Goal: Task Accomplishment & Management: Use online tool/utility

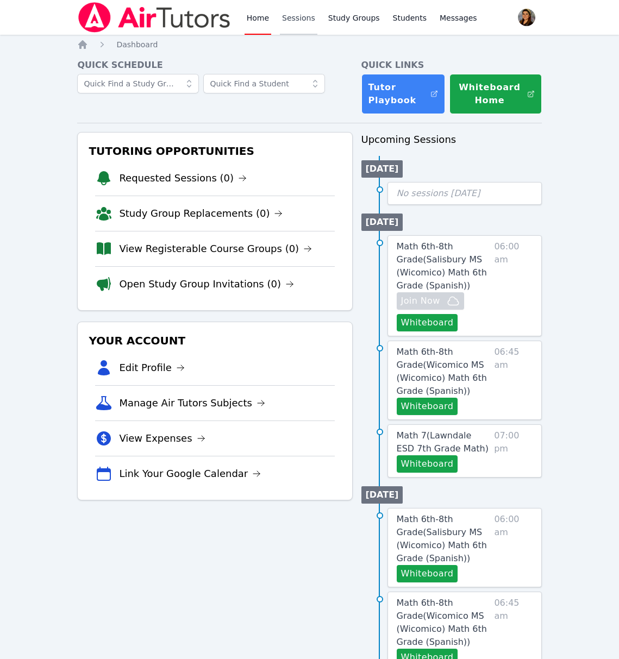
click at [290, 18] on link "Sessions" at bounding box center [298, 17] width 37 height 35
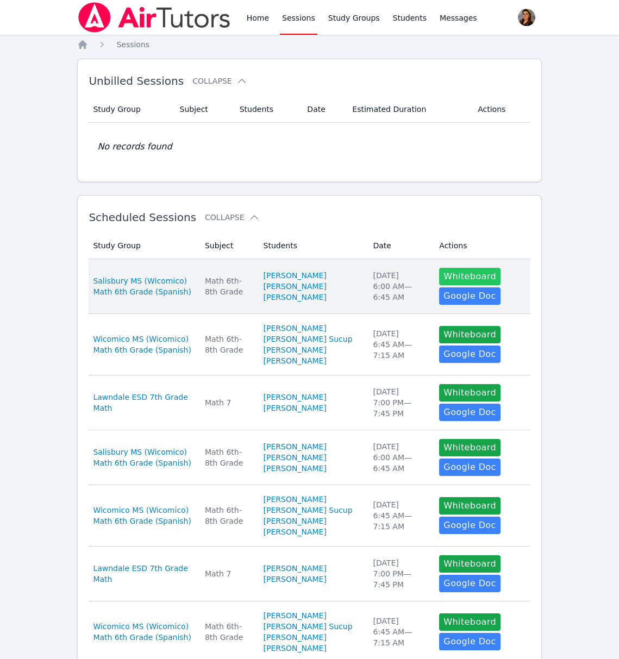
click at [463, 278] on button "Whiteboard" at bounding box center [469, 276] width 61 height 17
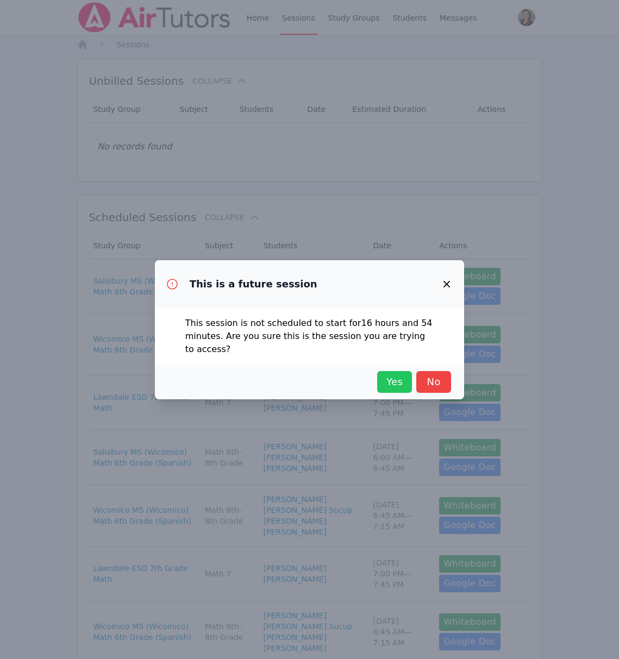
click at [391, 381] on span "Yes" at bounding box center [394, 381] width 24 height 15
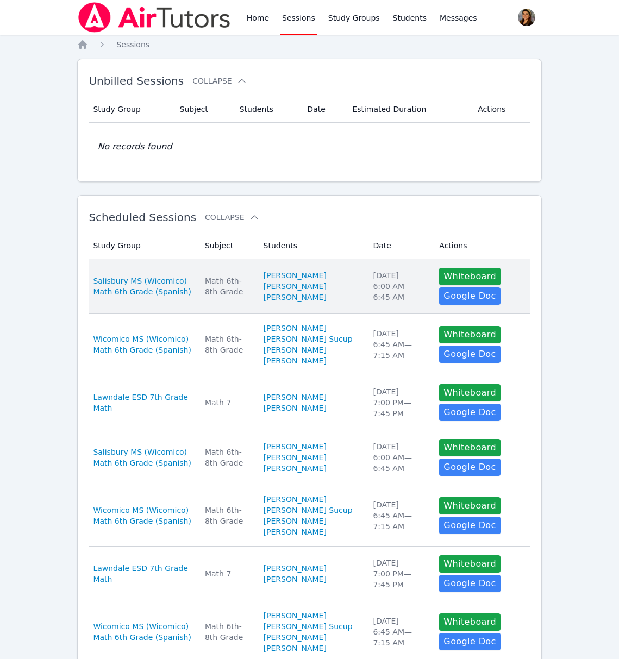
click at [253, 303] on td "Subject Math 6th-8th Grade" at bounding box center [227, 286] width 59 height 55
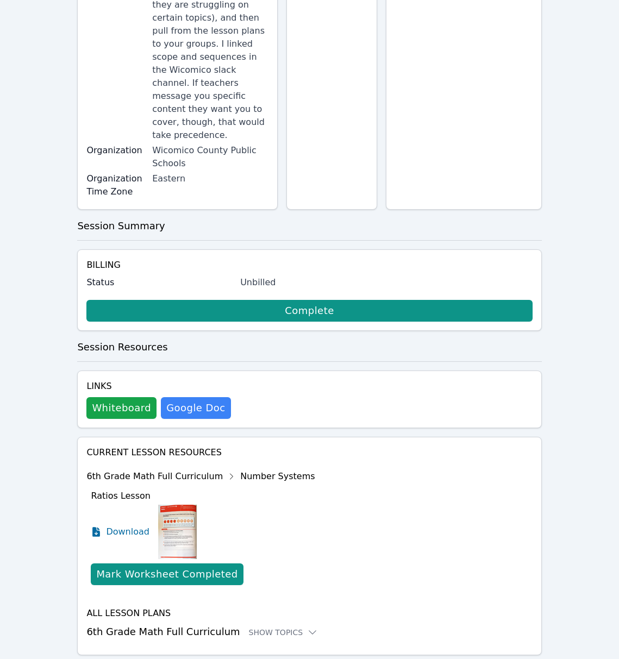
scroll to position [221, 0]
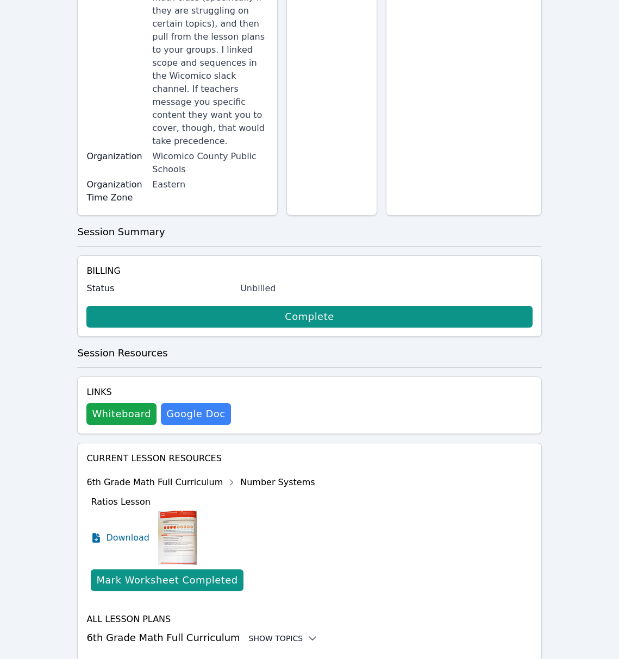
click at [250, 633] on div "Show Topics" at bounding box center [284, 638] width 70 height 11
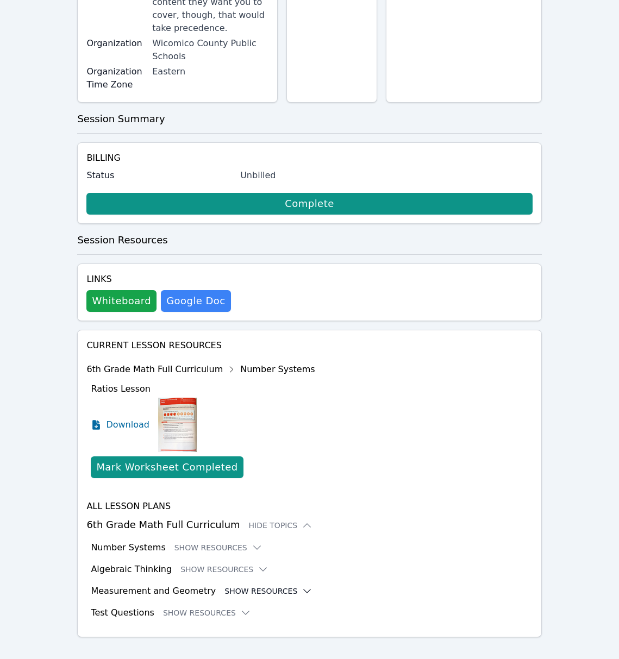
click at [271, 586] on button "Show Resources" at bounding box center [268, 591] width 88 height 11
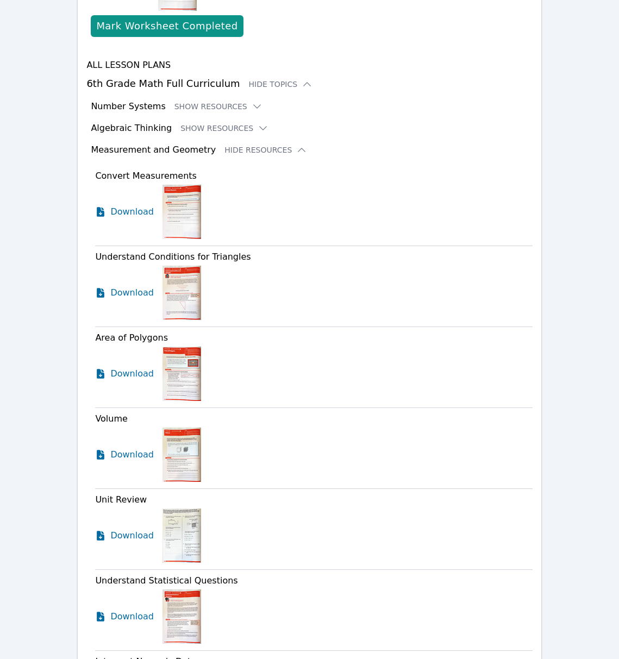
scroll to position [781, 0]
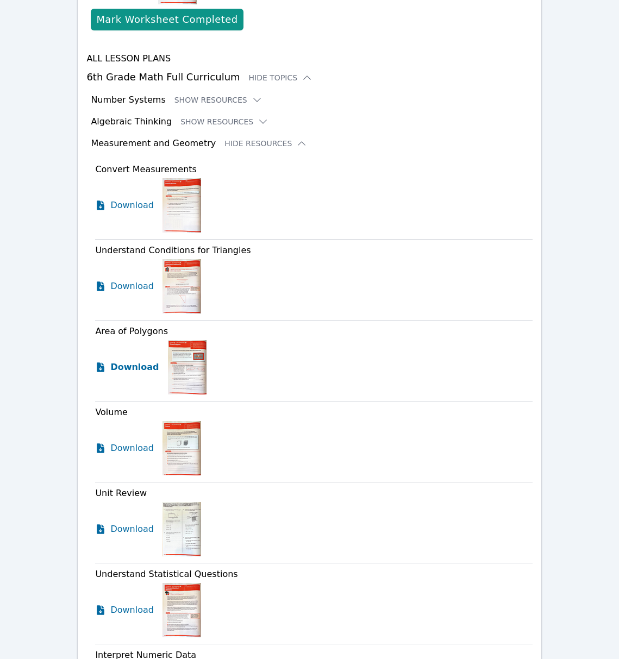
click at [128, 361] on span "Download" at bounding box center [134, 367] width 48 height 13
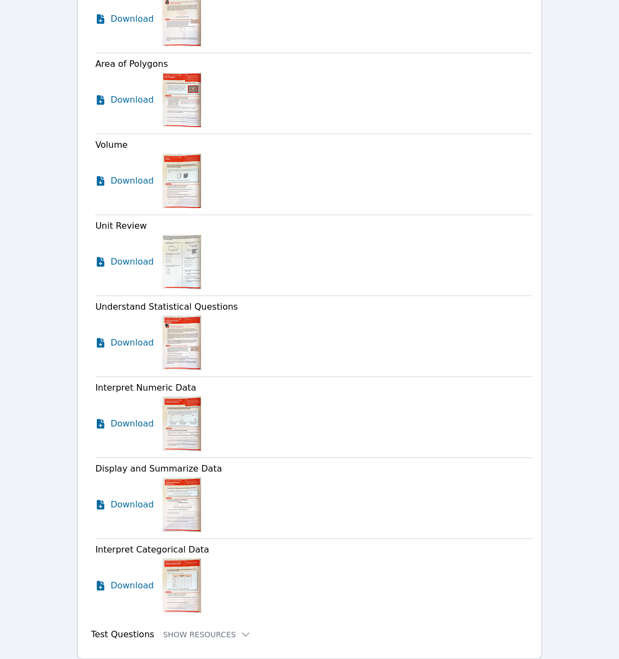
scroll to position [1070, 0]
